Goal: Information Seeking & Learning: Learn about a topic

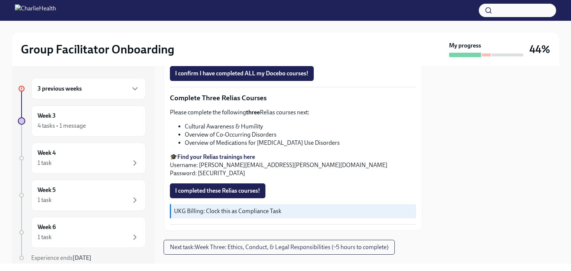
scroll to position [608, 0]
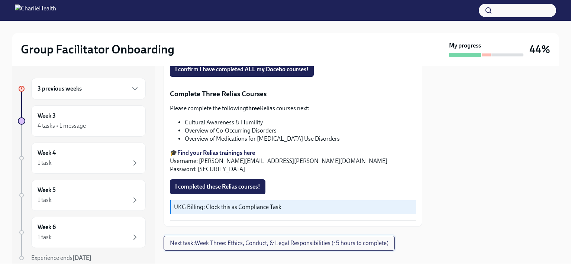
click at [285, 238] on button "Next task : Week Three: Ethics, Conduct, & Legal Responsibilities (~5 hours to …" at bounding box center [279, 243] width 231 height 15
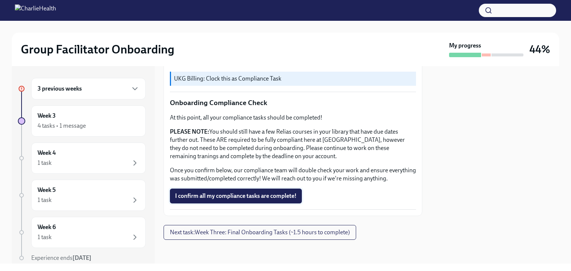
scroll to position [438, 0]
click at [294, 234] on span "Next task : Week Three: Final Onboarding Tasks (~1.5 hours to complete)" at bounding box center [260, 232] width 180 height 7
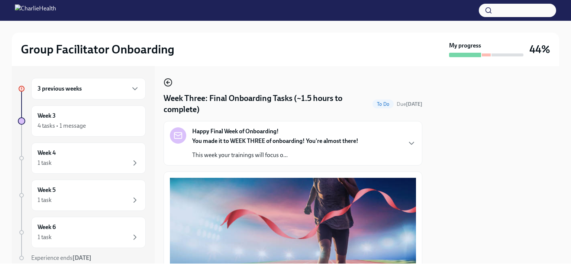
click at [168, 81] on icon "button" at bounding box center [168, 82] width 9 height 9
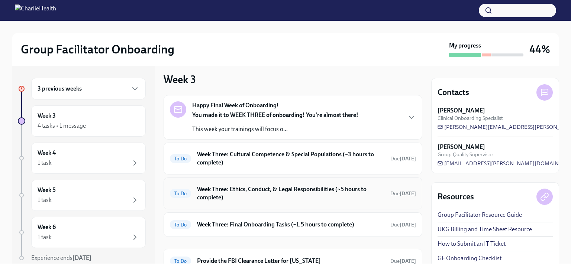
scroll to position [100, 0]
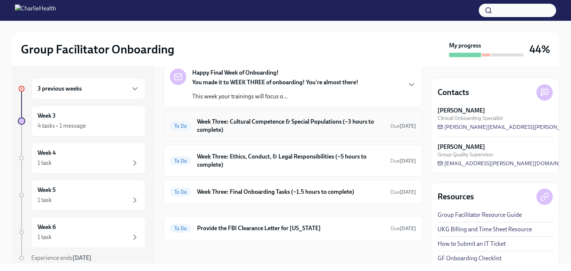
click at [209, 123] on h6 "Week Three: Cultural Competence & Special Populations (~3 hours to complete)" at bounding box center [290, 126] width 187 height 16
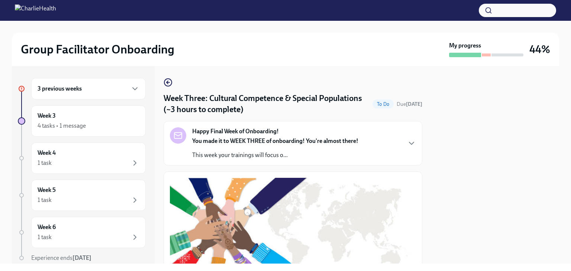
click at [553, 46] on div "Group Facilitator Onboarding My progress 44%" at bounding box center [285, 49] width 547 height 33
